Goal: Transaction & Acquisition: Purchase product/service

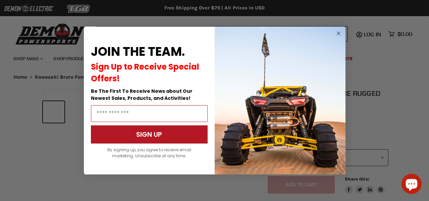
select select "******"
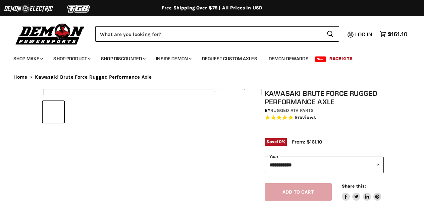
select select "******"
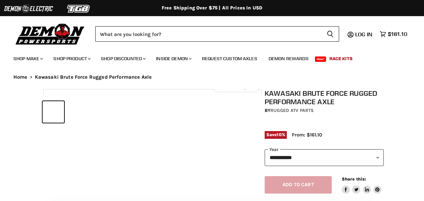
select select "******"
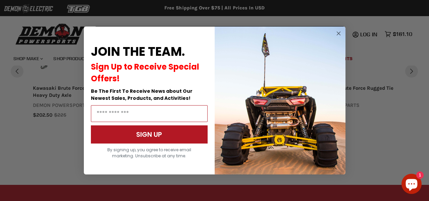
scroll to position [736, 0]
